Goal: Check status

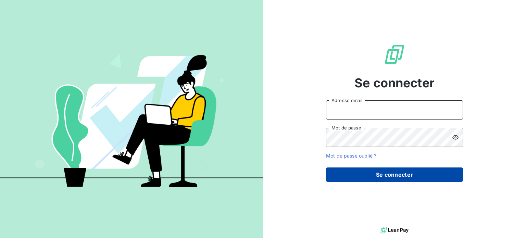
type input "[EMAIL_ADDRESS][DOMAIN_NAME]"
click at [391, 174] on button "Se connecter" at bounding box center [394, 175] width 137 height 14
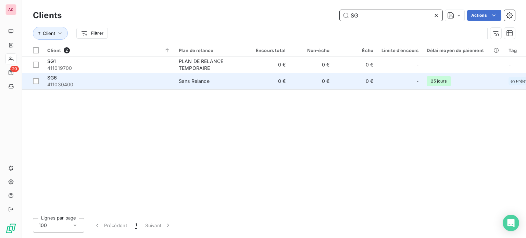
type input "SG"
click at [149, 78] on div "SG6" at bounding box center [108, 77] width 123 height 7
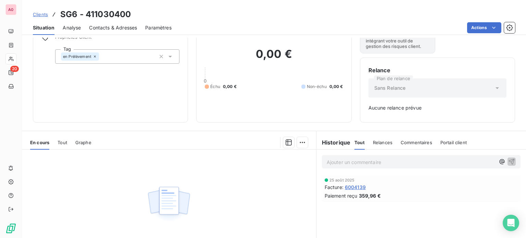
scroll to position [99, 0]
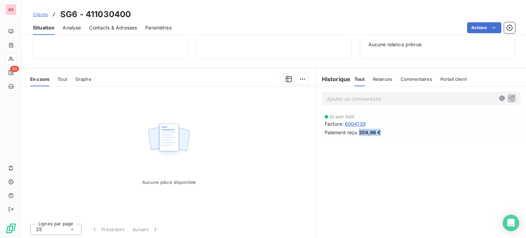
drag, startPoint x: 356, startPoint y: 131, endPoint x: 404, endPoint y: 131, distance: 47.6
click at [404, 131] on div "Paiement reçu 359,96 €" at bounding box center [421, 132] width 193 height 7
